Goal: Information Seeking & Learning: Compare options

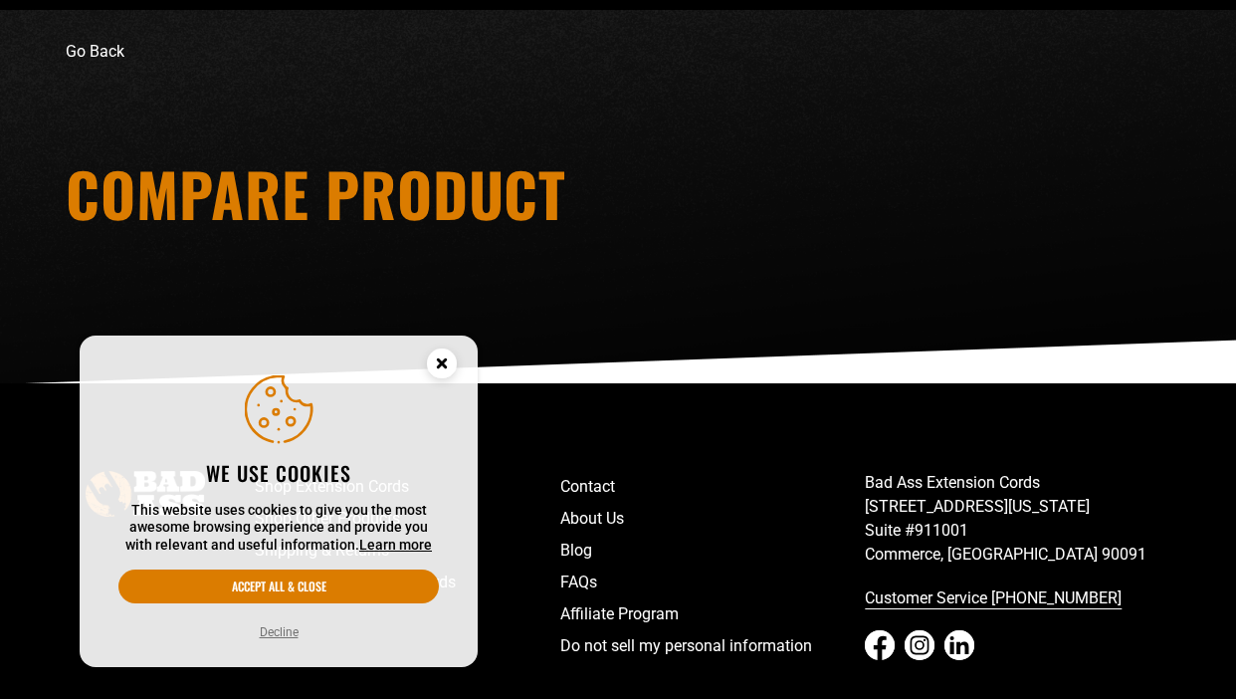
scroll to position [142, 0]
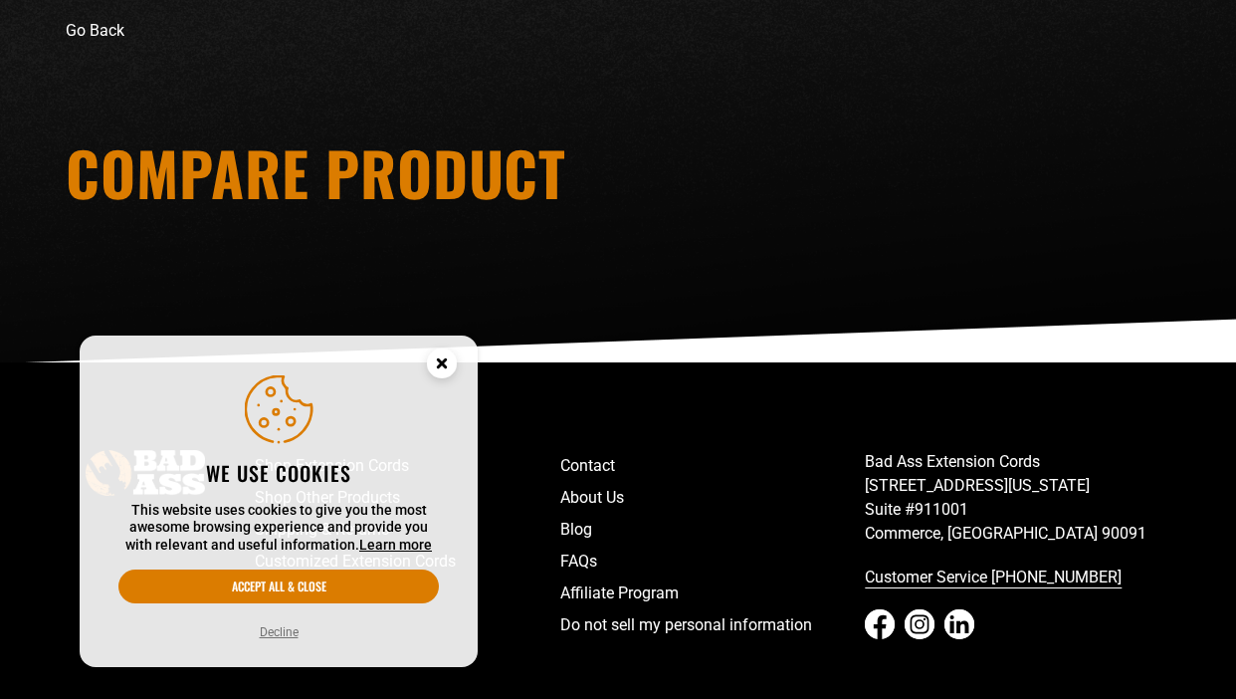
click at [440, 349] on circle "Cookie Consent" at bounding box center [442, 363] width 30 height 30
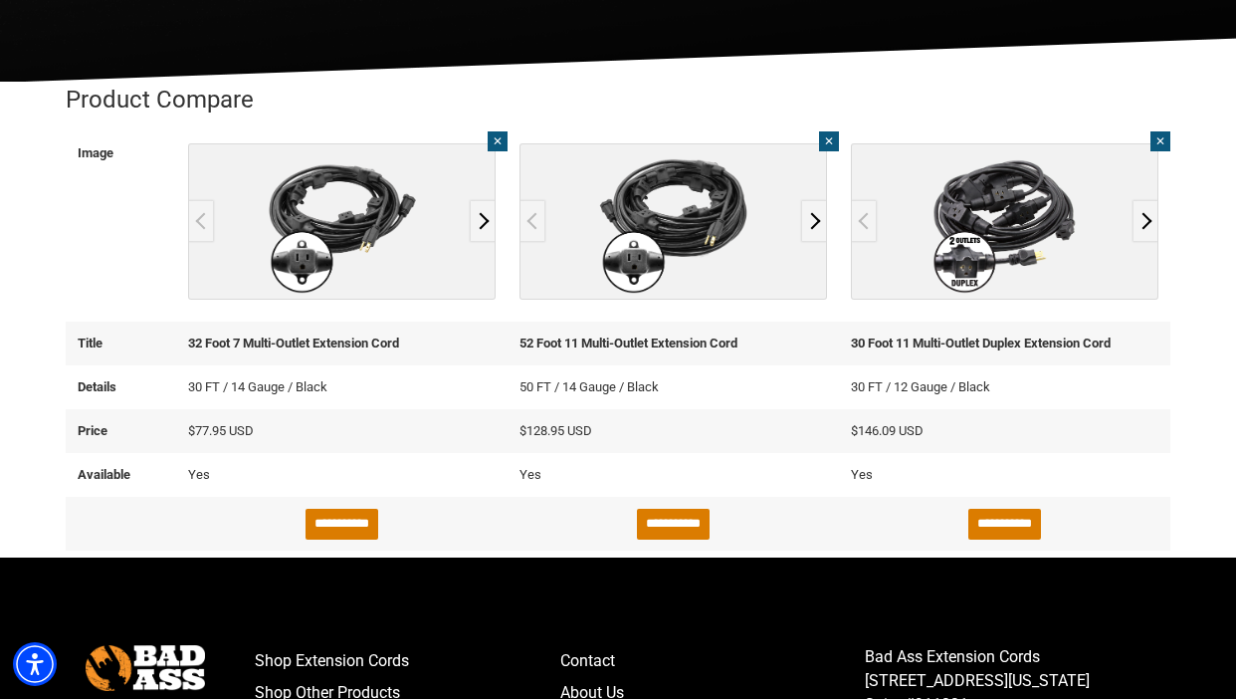
scroll to position [426, 0]
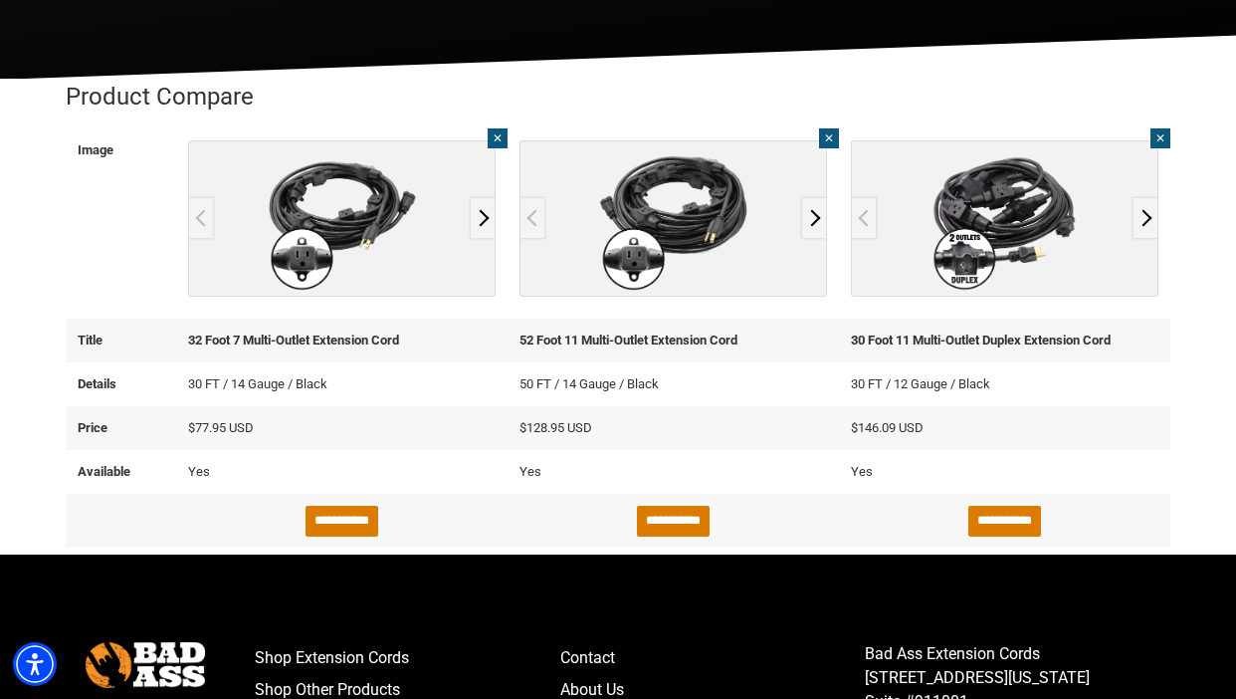
click at [312, 217] on img "32 Foot 7 Multi-Outlet Extension Cord - open in a new tab" at bounding box center [341, 218] width 305 height 154
